Goal: Information Seeking & Learning: Understand process/instructions

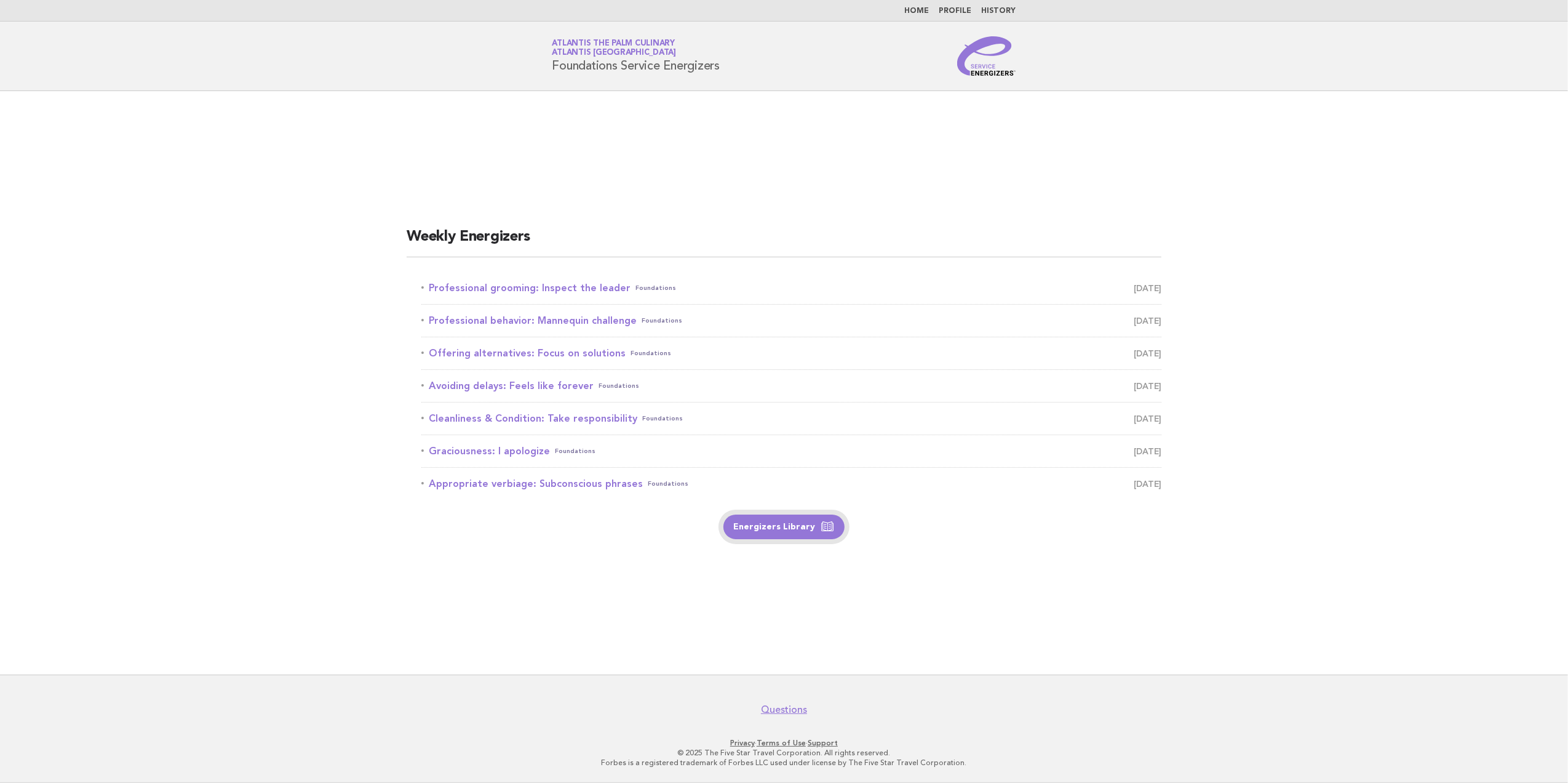
click at [802, 532] on link "Energizers Library" at bounding box center [784, 527] width 121 height 25
click at [497, 287] on link "Professional grooming: Inspect the leader Foundations September 4" at bounding box center [791, 288] width 740 height 17
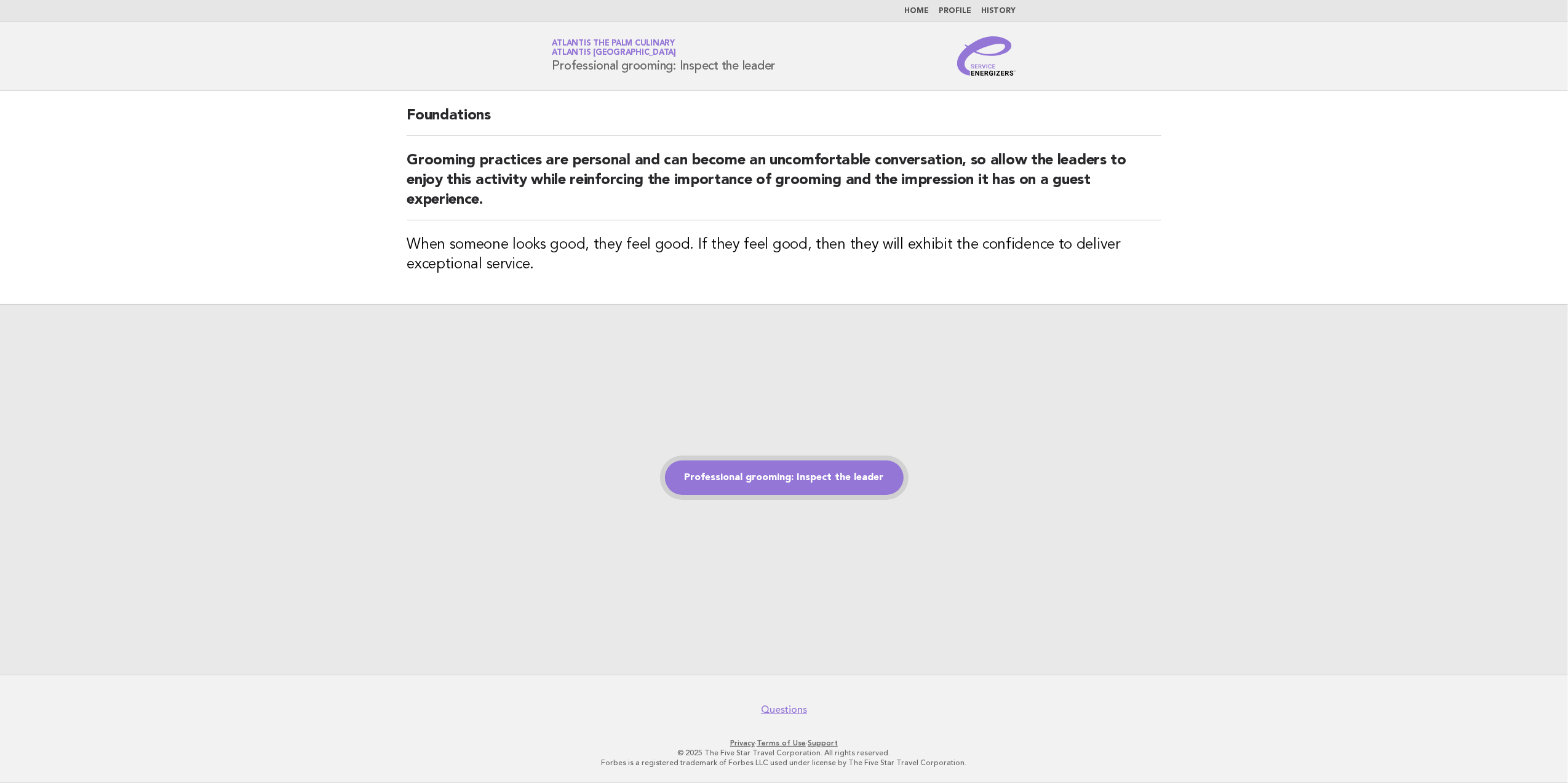
click at [807, 475] on link "Professional grooming: Inspect the leader" at bounding box center [784, 477] width 239 height 34
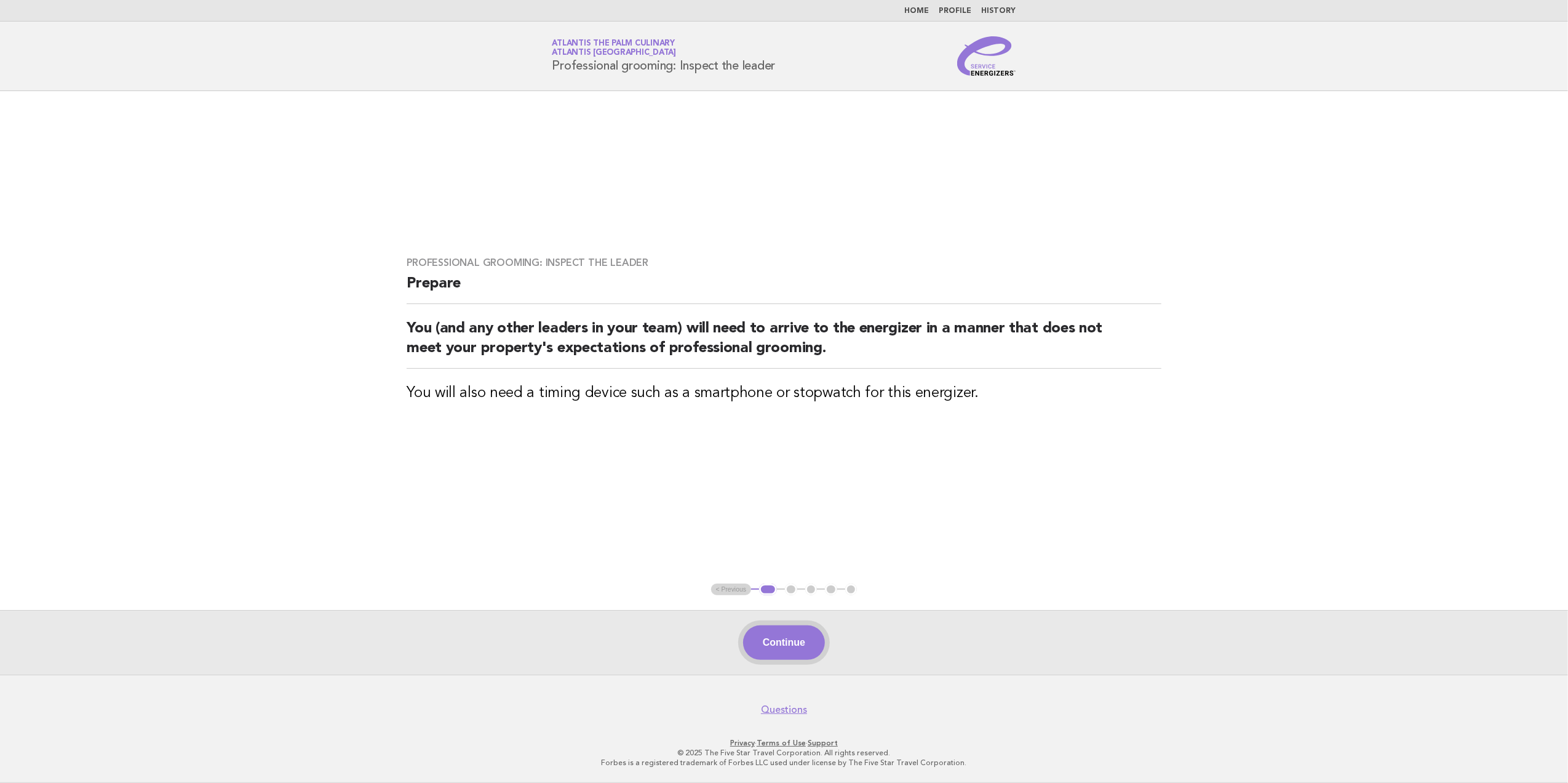
click at [778, 643] on button "Continue" at bounding box center [784, 643] width 82 height 34
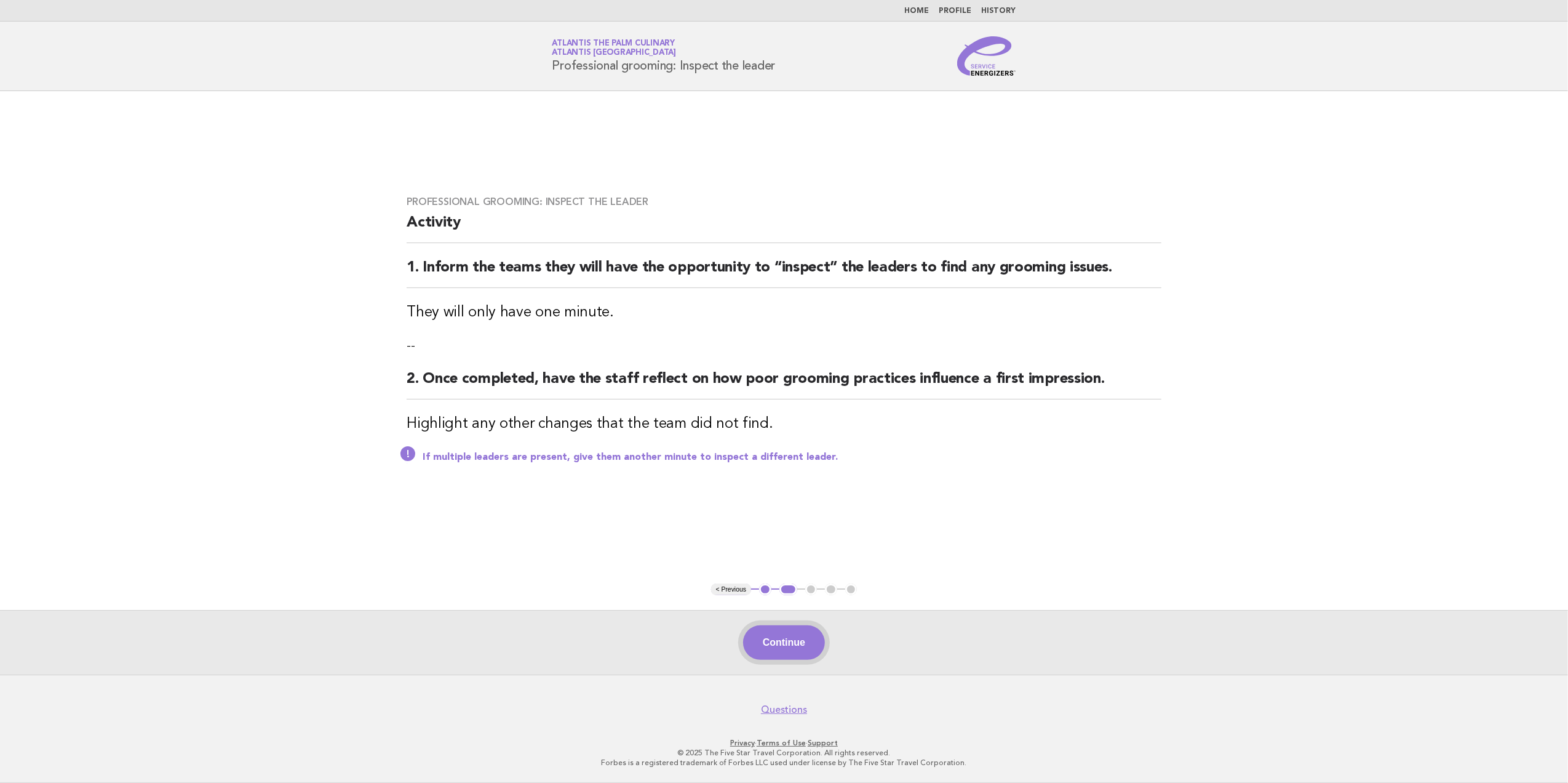
click at [766, 639] on button "Continue" at bounding box center [784, 643] width 82 height 34
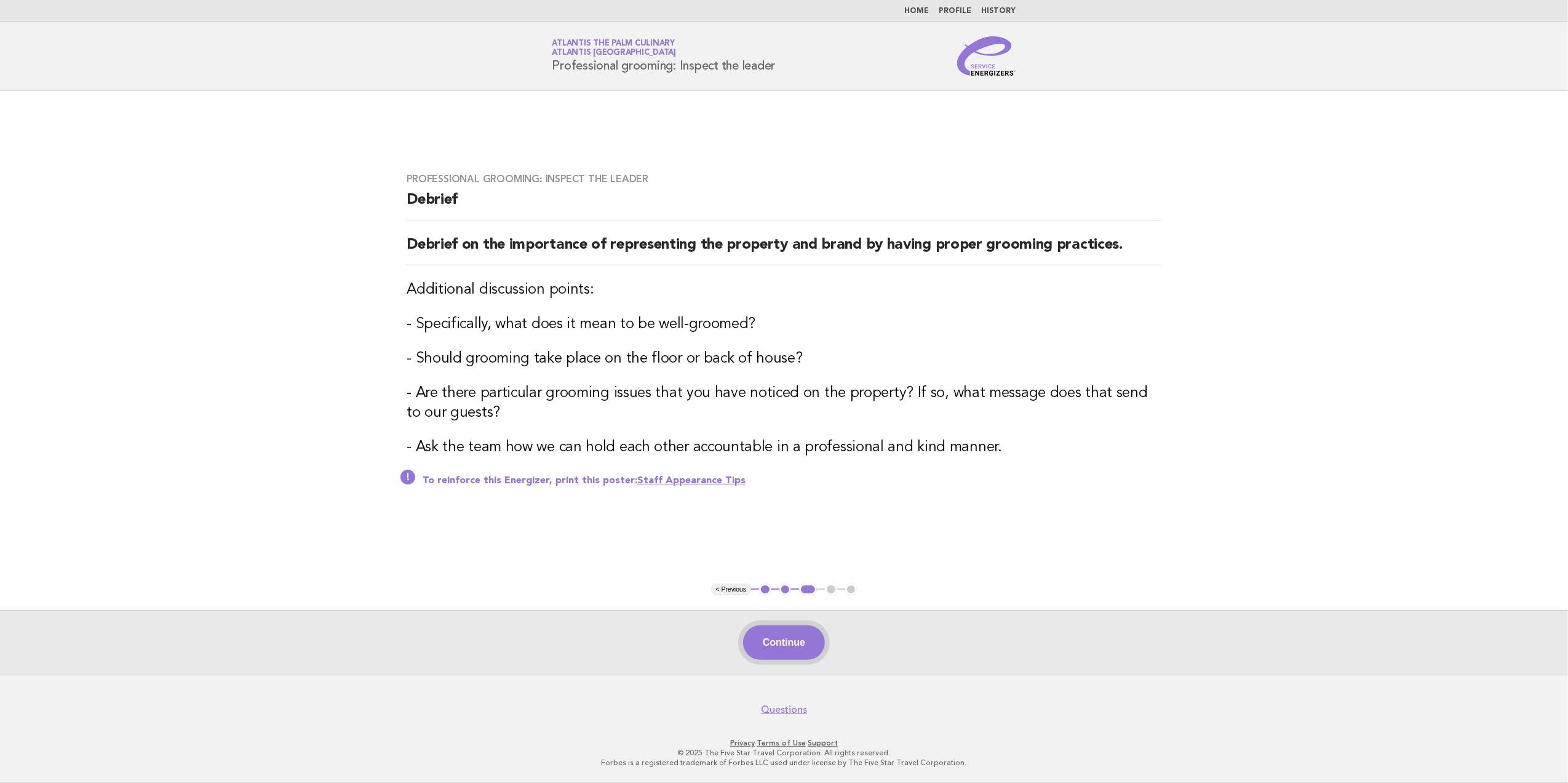
click at [793, 629] on button "Continue" at bounding box center [784, 643] width 82 height 34
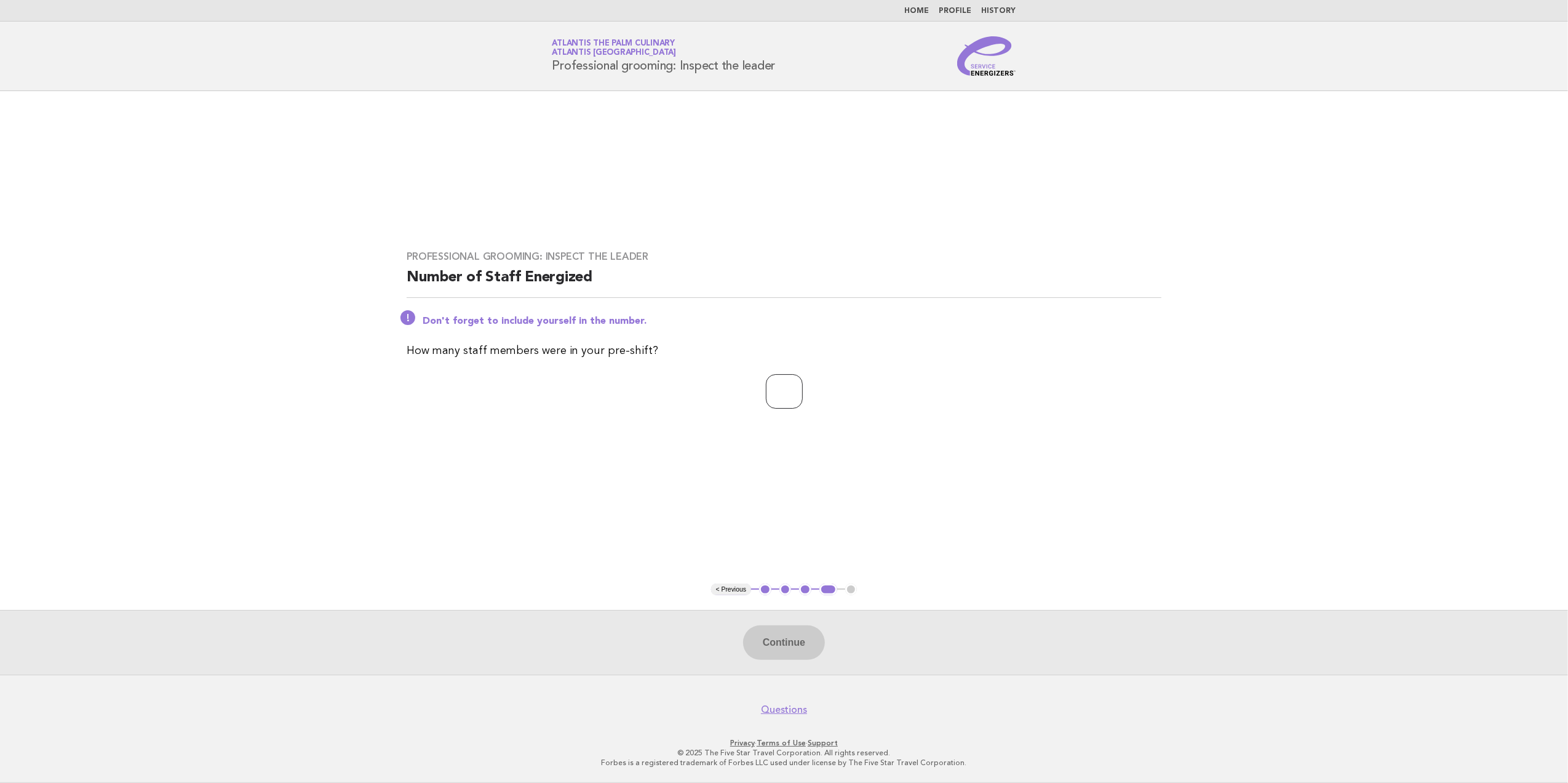
click at [775, 406] on input "number" at bounding box center [784, 391] width 37 height 34
type input "**"
click at [775, 645] on button "Continue" at bounding box center [784, 643] width 82 height 34
